Goal: Task Accomplishment & Management: Manage account settings

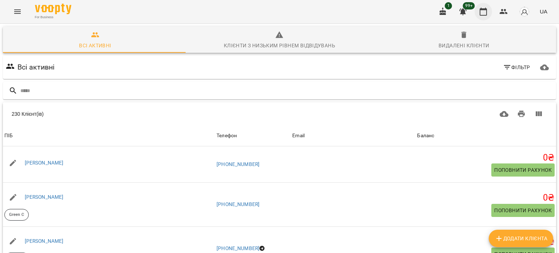
click at [482, 8] on icon "button" at bounding box center [483, 12] width 7 height 8
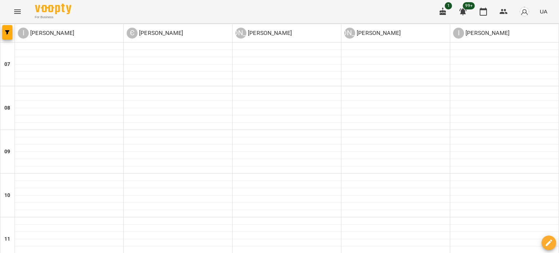
scroll to position [322, 0]
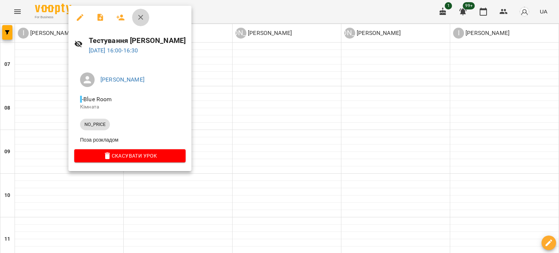
click at [138, 15] on icon "button" at bounding box center [141, 17] width 9 height 9
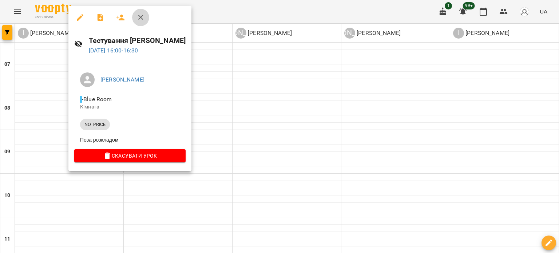
click at [140, 15] on icon "button" at bounding box center [141, 17] width 9 height 9
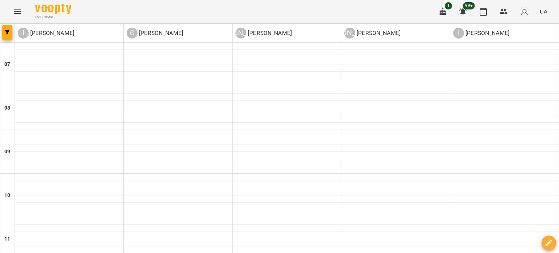
drag, startPoint x: 99, startPoint y: 140, endPoint x: 100, endPoint y: 136, distance: 3.8
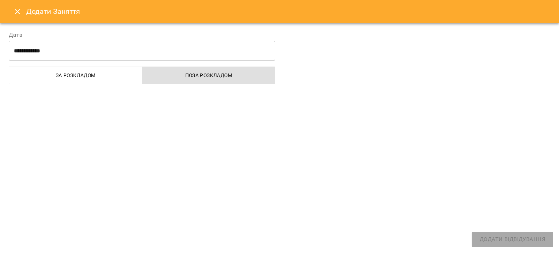
select select
